Goal: Check status: Check status

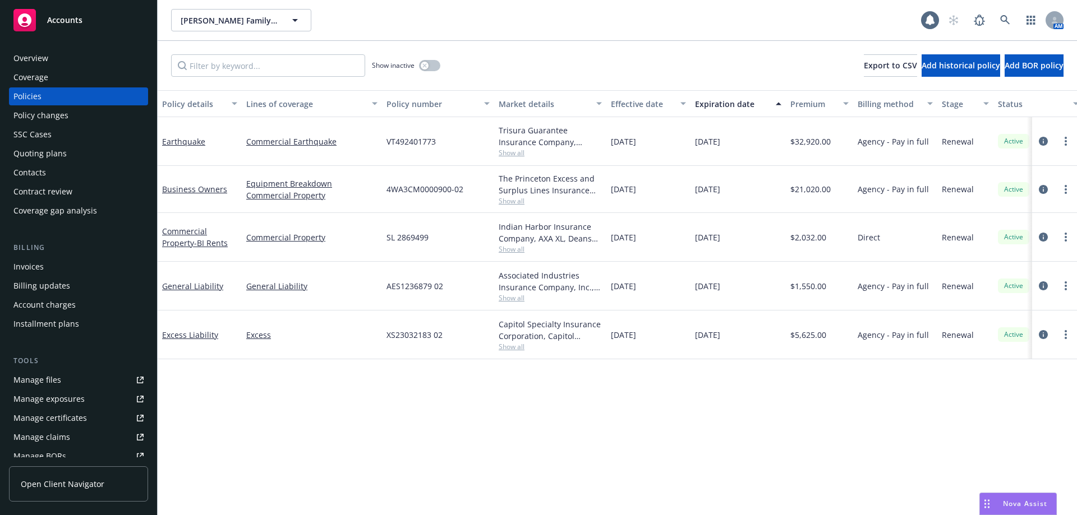
click at [39, 262] on div "Invoices" at bounding box center [28, 267] width 30 height 18
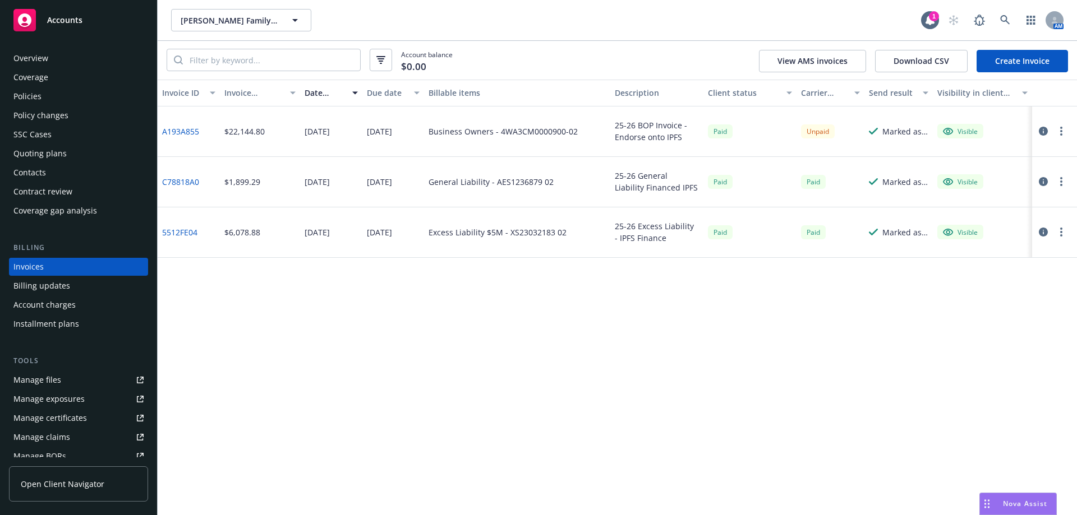
click at [1062, 129] on button "button" at bounding box center [1060, 130] width 13 height 13
click at [1045, 128] on icon "button" at bounding box center [1042, 131] width 9 height 9
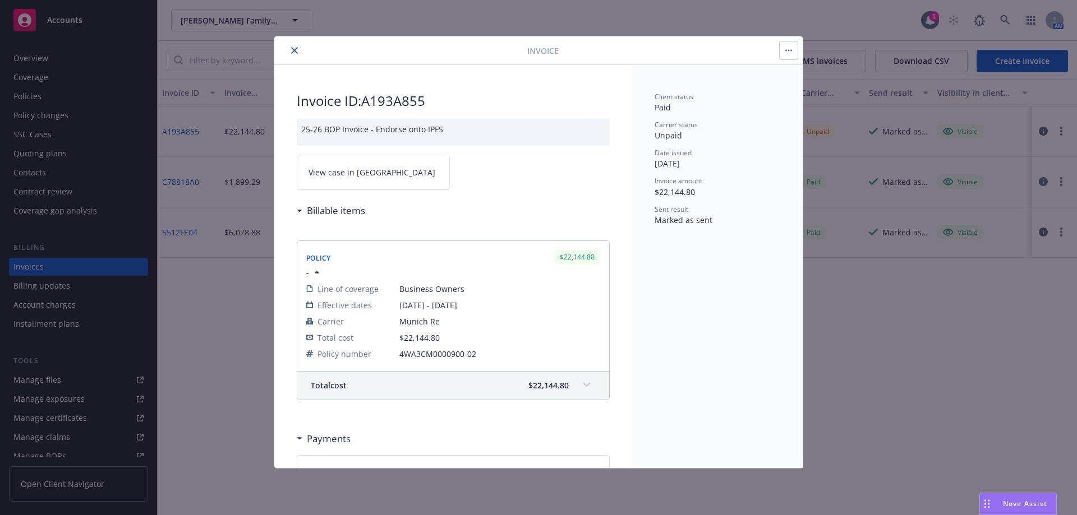
click at [782, 52] on button "button" at bounding box center [788, 50] width 18 height 18
click at [295, 48] on icon "close" at bounding box center [294, 50] width 7 height 7
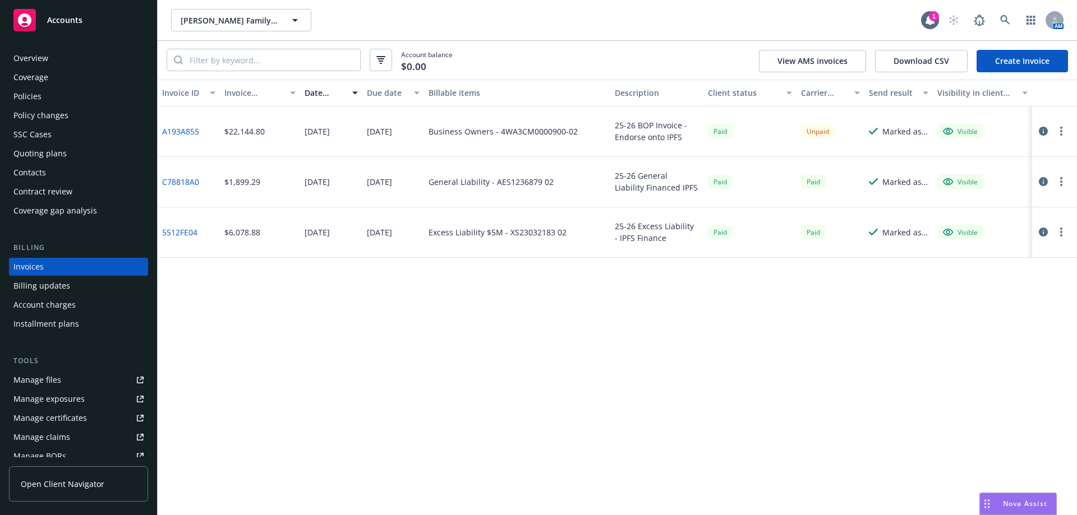
click at [1061, 133] on icon "button" at bounding box center [1061, 131] width 2 height 9
click at [1044, 131] on icon "button" at bounding box center [1042, 131] width 9 height 9
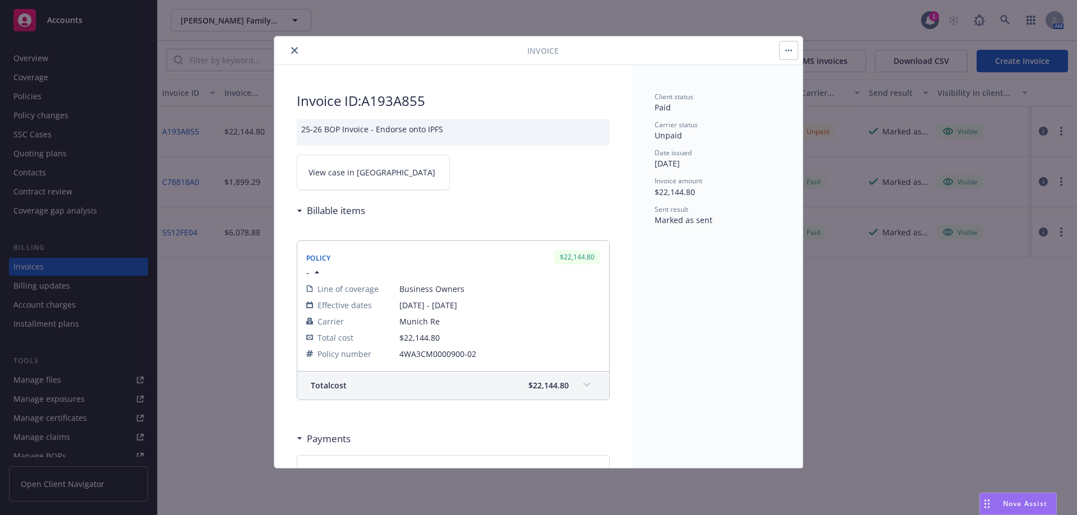
click at [347, 177] on span "View case in [GEOGRAPHIC_DATA]" at bounding box center [371, 173] width 127 height 12
click at [293, 51] on icon "close" at bounding box center [294, 50] width 7 height 7
